Goal: Transaction & Acquisition: Purchase product/service

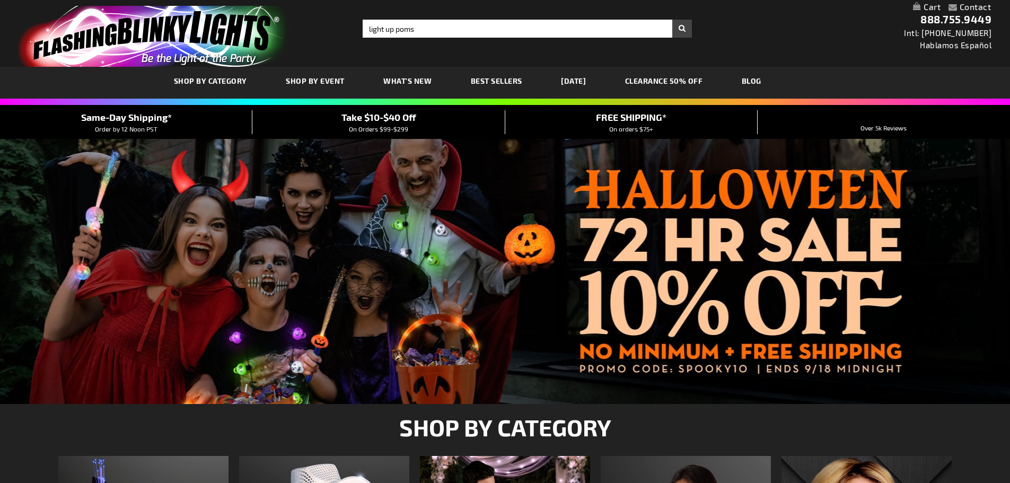
click at [672, 20] on button "Search" at bounding box center [682, 29] width 20 height 18
type input "light up poms"
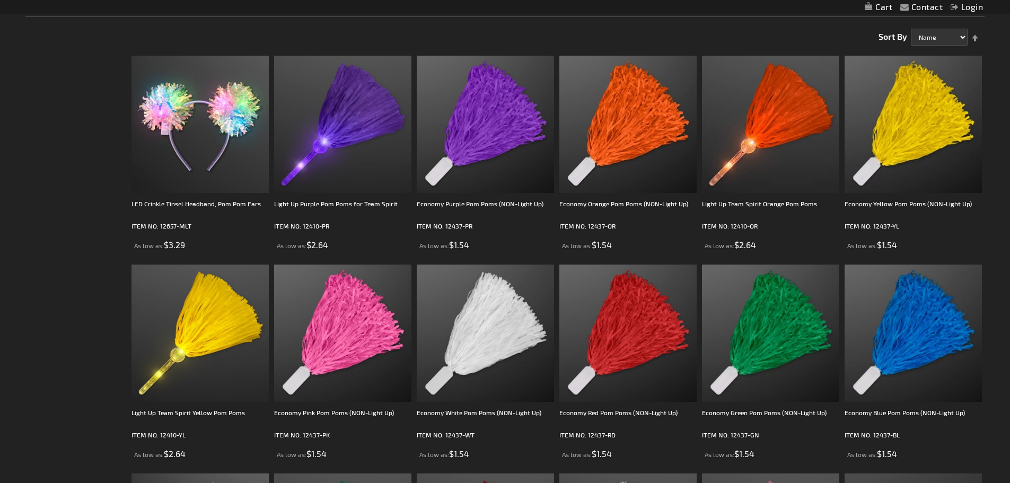
scroll to position [212, 0]
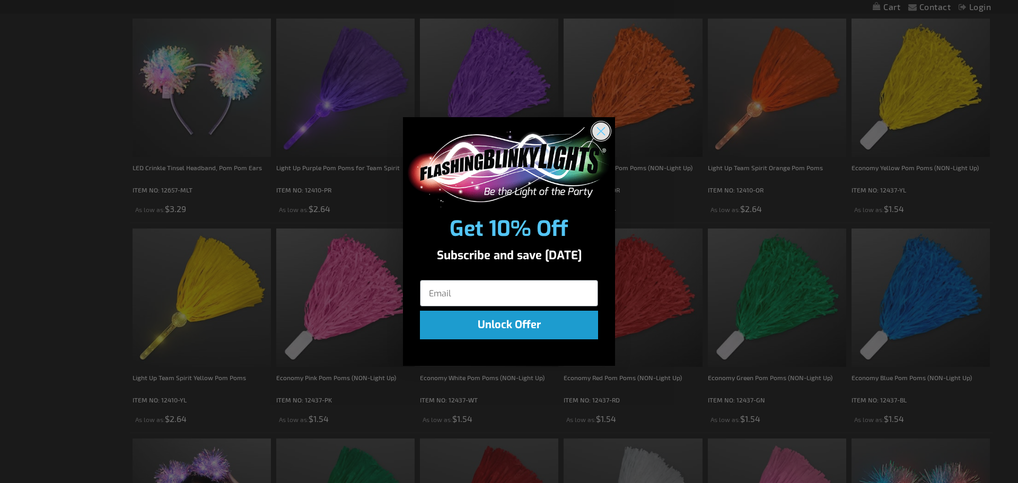
click at [602, 129] on circle "Close dialog" at bounding box center [600, 130] width 17 height 17
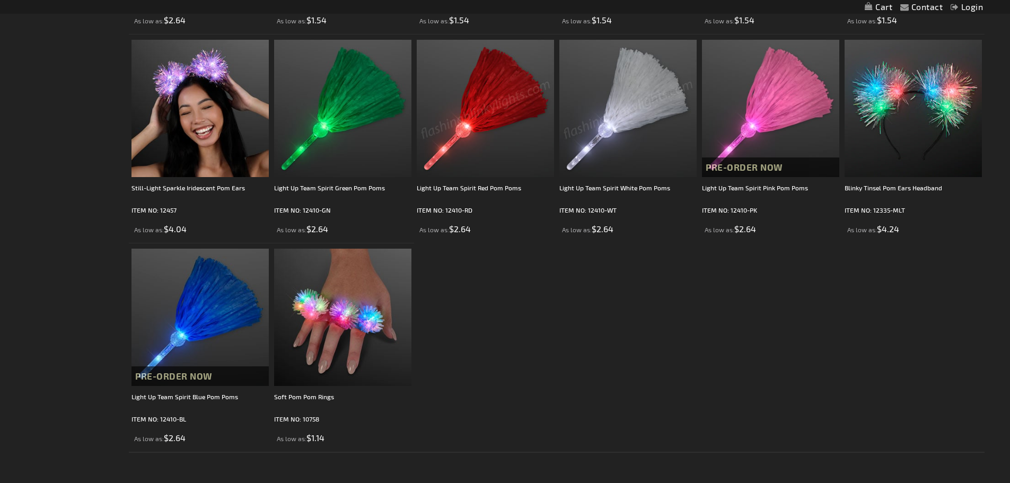
scroll to position [556, 0]
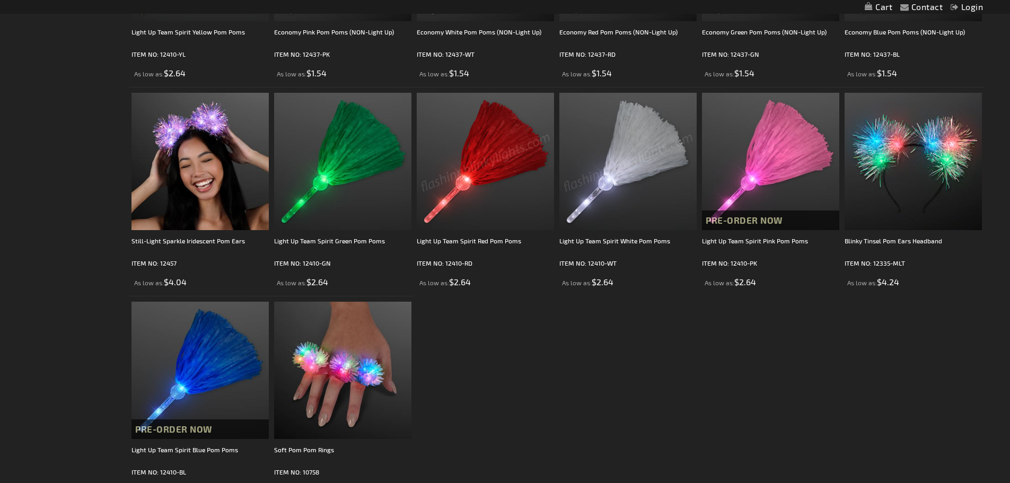
click at [619, 206] on img at bounding box center [627, 161] width 137 height 137
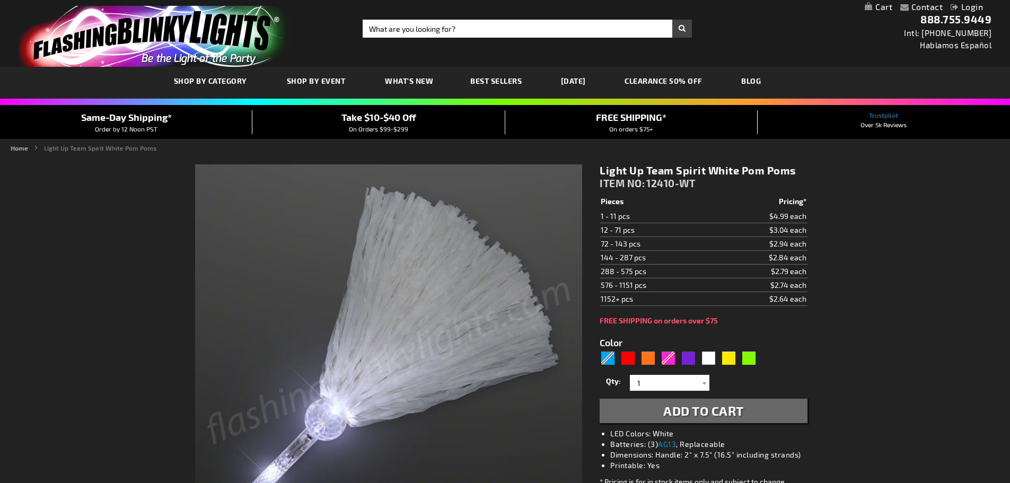
type input "5646"
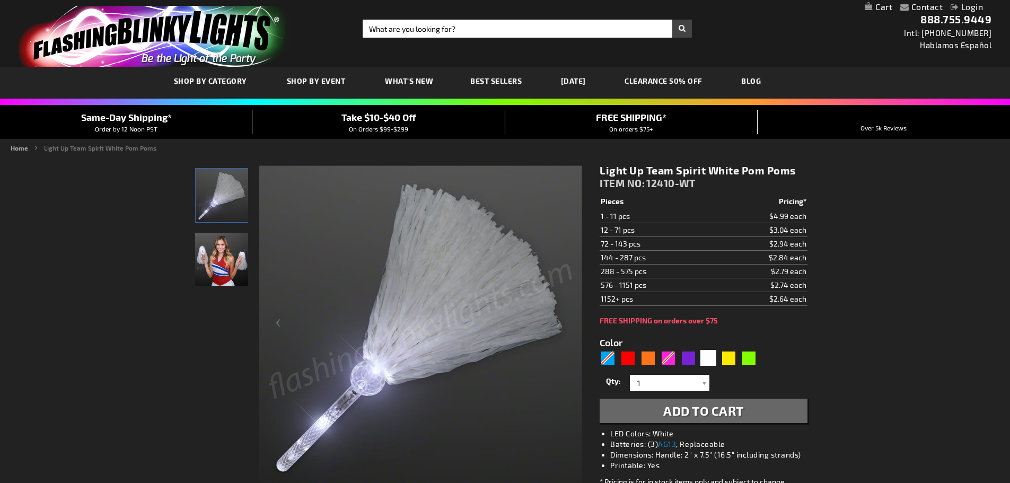
click at [623, 231] on td "12 - 71 pcs" at bounding box center [656, 230] width 113 height 14
click at [699, 382] on div at bounding box center [704, 383] width 11 height 16
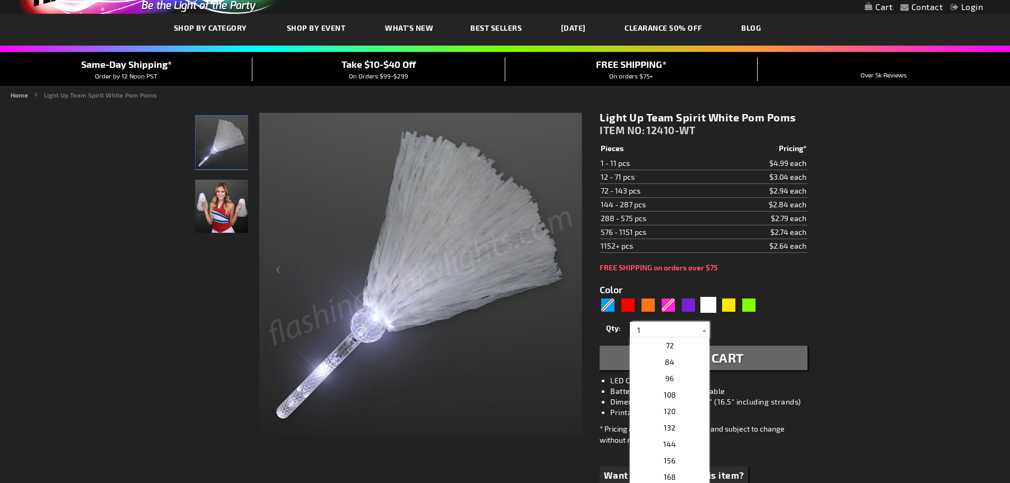
scroll to position [195, 0]
click at [671, 381] on p "48" at bounding box center [670, 381] width 80 height 16
type input "48"
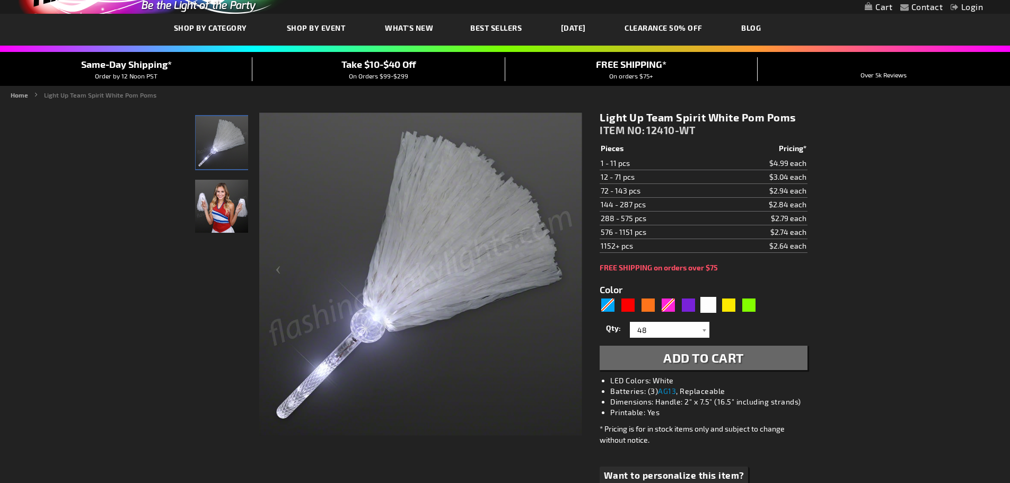
click at [708, 359] on span "Add to Cart" at bounding box center [703, 357] width 81 height 15
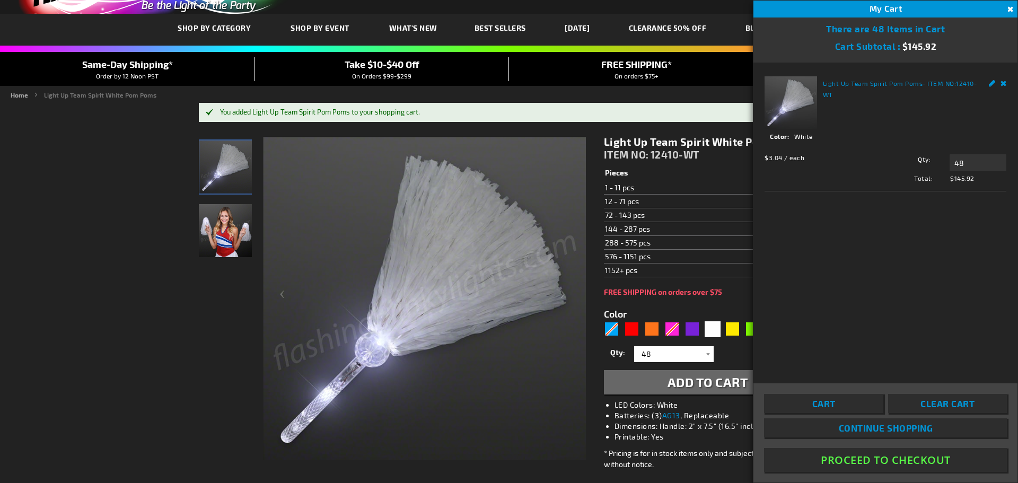
click at [876, 455] on button "Proceed To Checkout" at bounding box center [885, 460] width 243 height 24
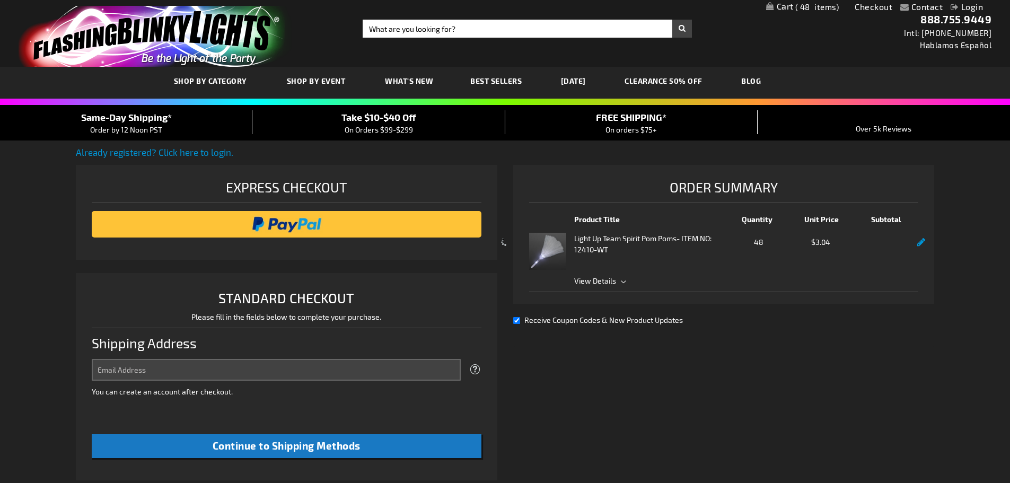
select select "US"
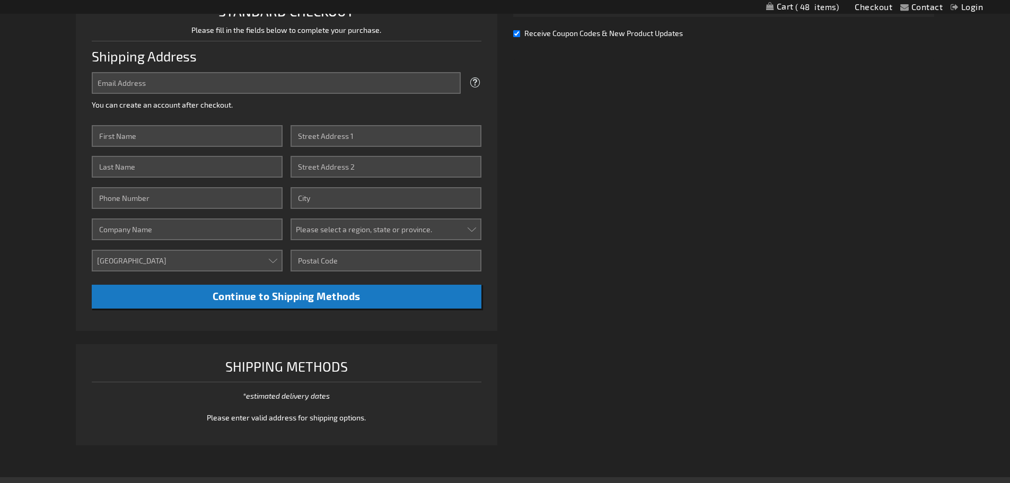
scroll to position [318, 0]
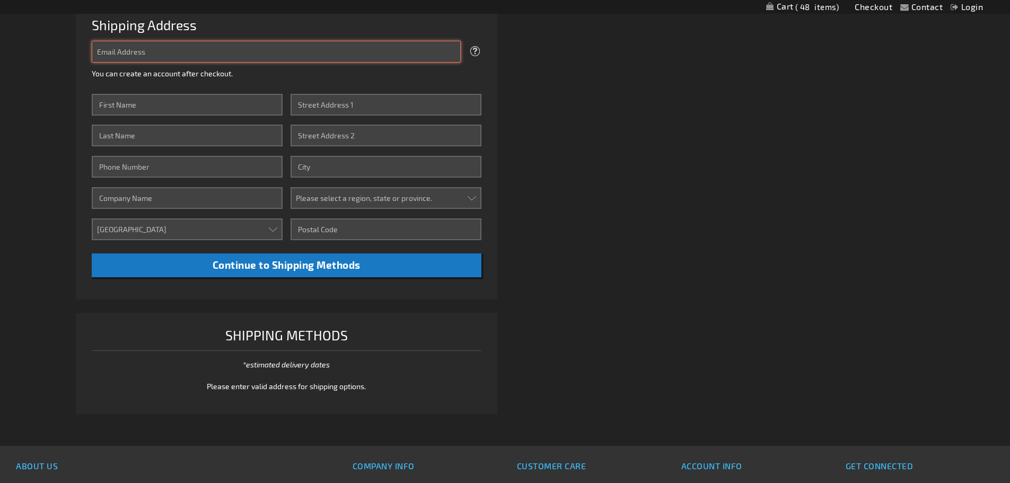
click at [229, 44] on input "Email Address" at bounding box center [276, 52] width 369 height 22
type input "tracyhodge21@gmail.com"
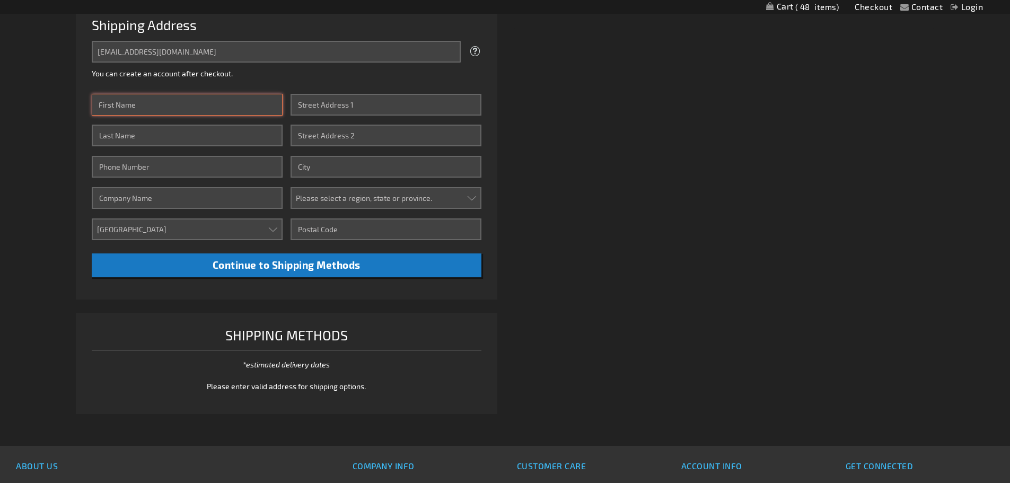
click at [209, 106] on input "First Name" at bounding box center [187, 105] width 191 height 22
type input "Tracy"
type input "Hodge"
type input "2145465657"
type input "6704 Alcove Lane"
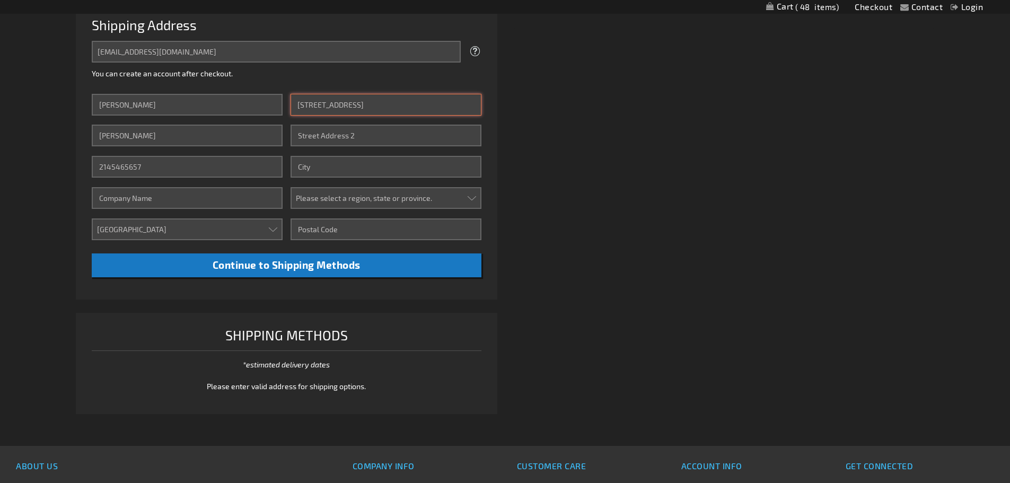
type input "Plano"
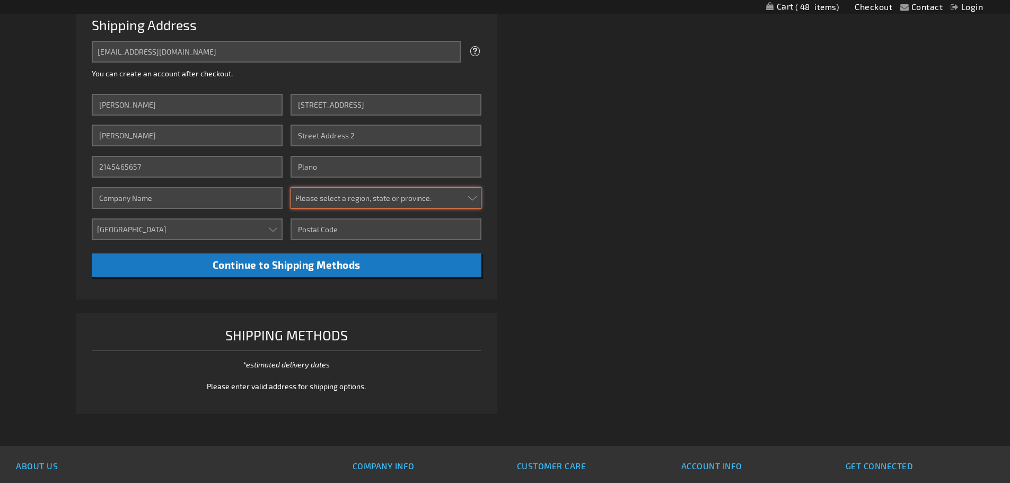
select select "57"
type input "75024"
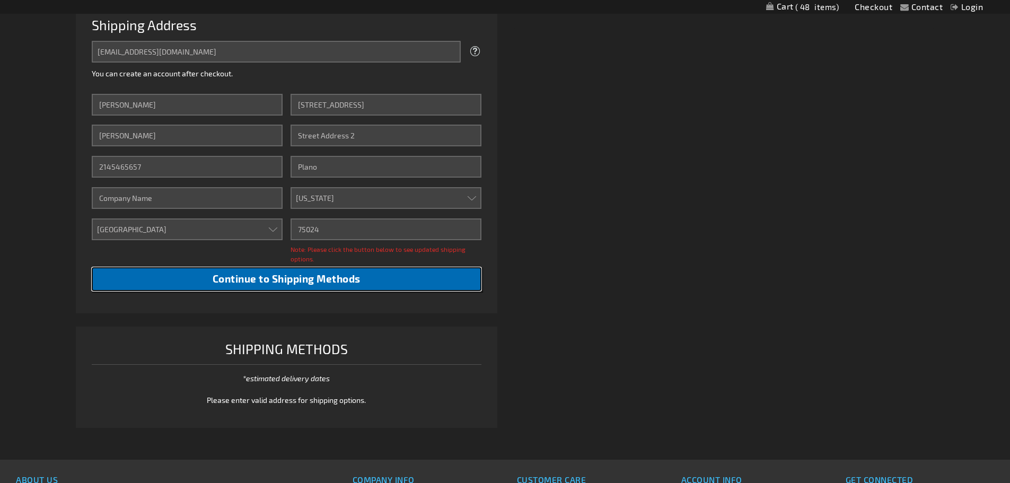
click at [294, 274] on span "Continue to Shipping Methods" at bounding box center [287, 279] width 148 height 12
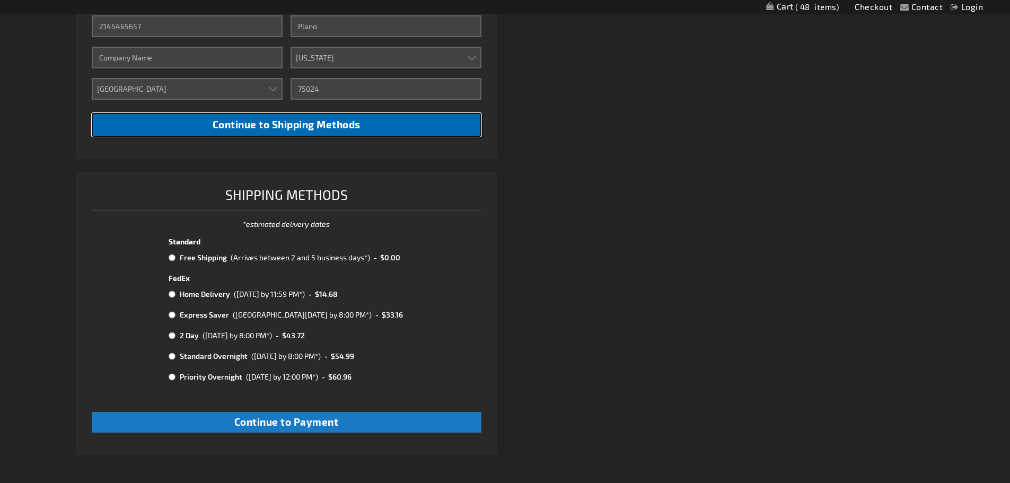
scroll to position [477, 0]
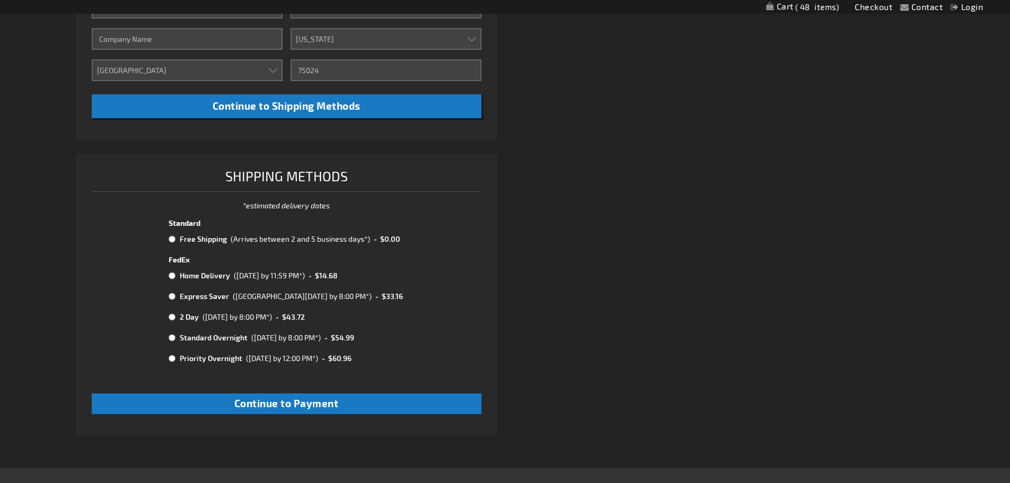
click at [170, 338] on input "radio" at bounding box center [172, 337] width 7 height 8
radio input "true"
click at [172, 359] on input "radio" at bounding box center [172, 358] width 7 height 8
radio input "true"
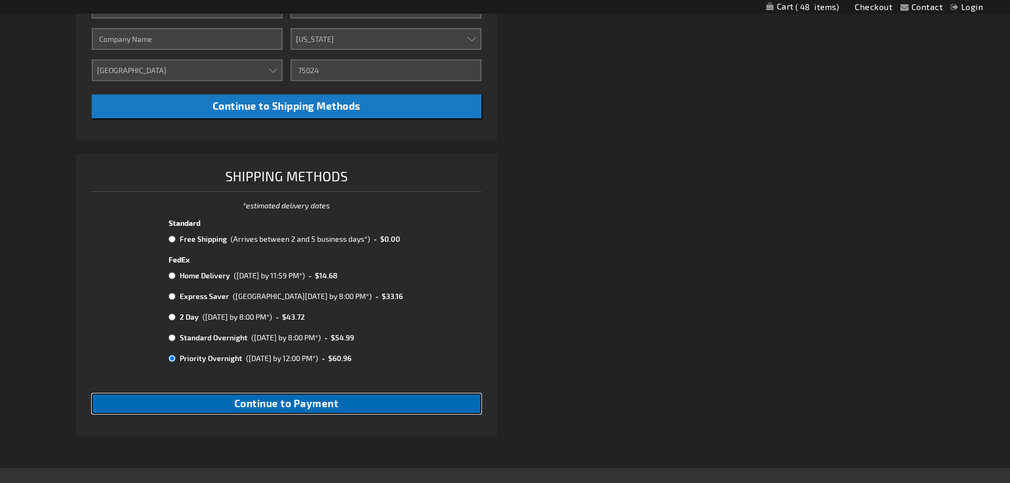
click at [274, 410] on button "Continue to Payment" at bounding box center [287, 403] width 390 height 21
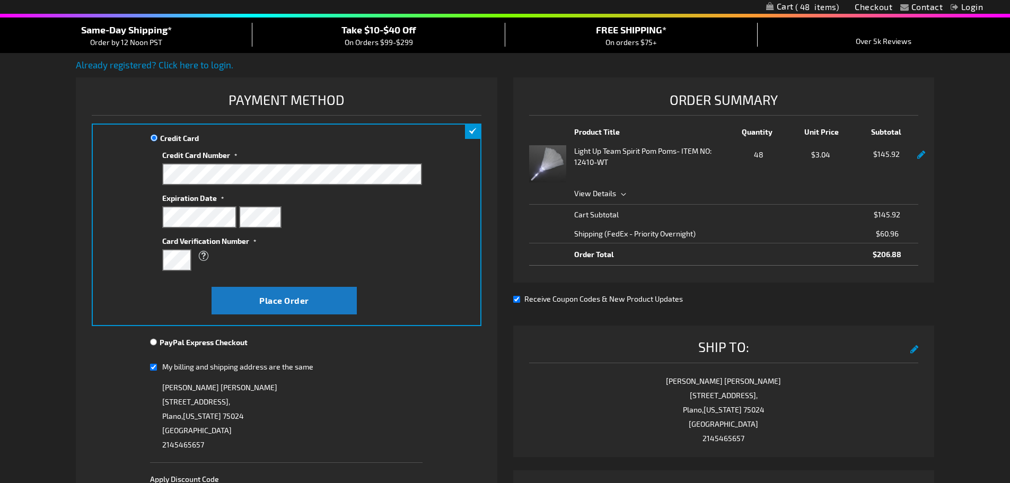
scroll to position [106, 0]
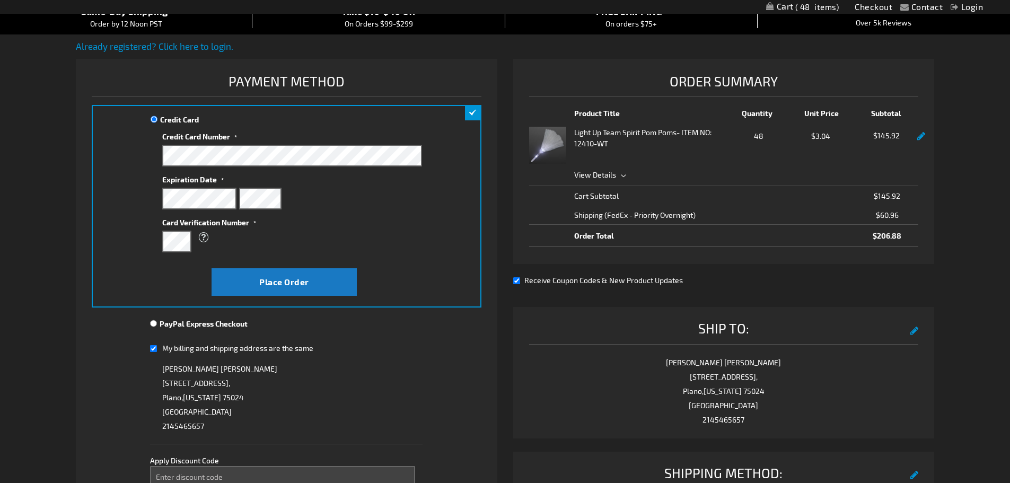
click at [982, 278] on div "Contact Compare Products Checkout Login Skip to Content My Cart 48 48 items My …" at bounding box center [505, 361] width 1010 height 935
